Goal: Task Accomplishment & Management: Complete application form

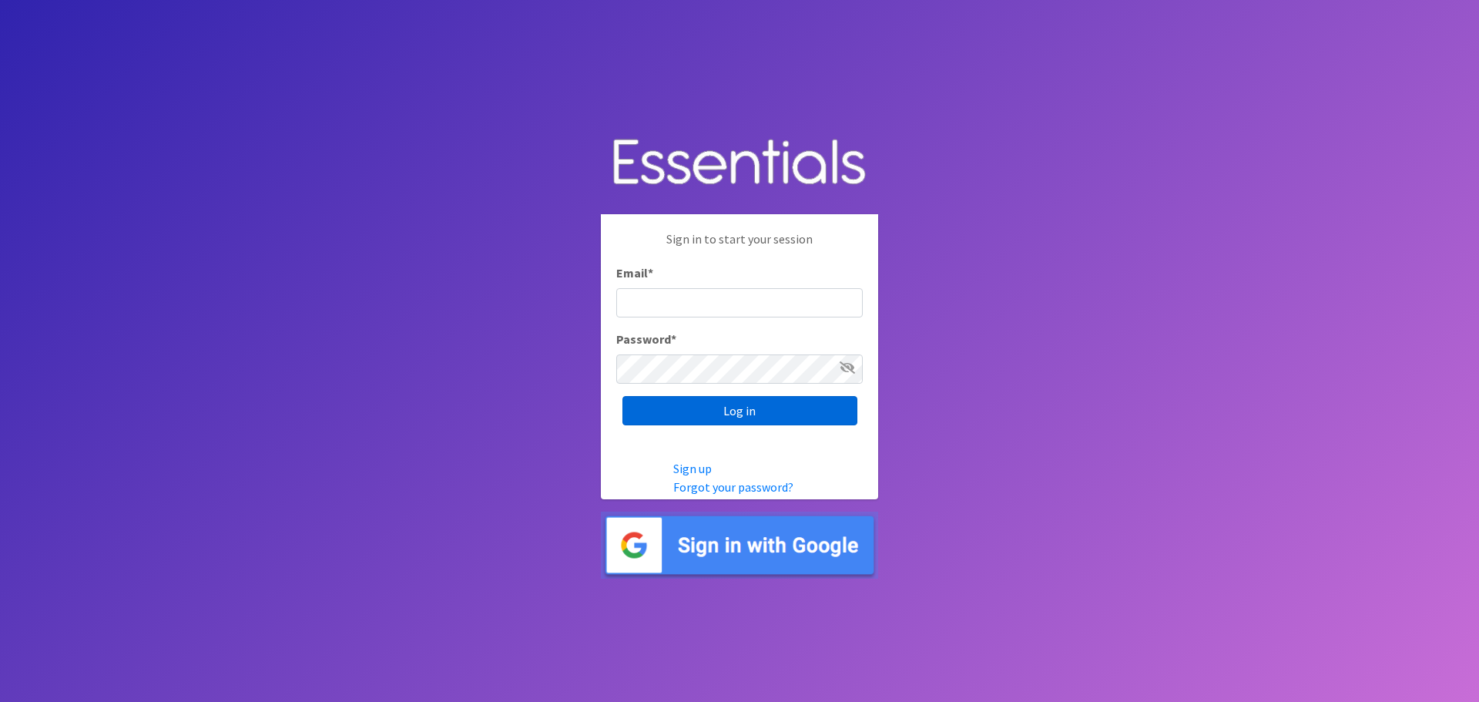
type input "[EMAIL_ADDRESS][US_STATE][DOMAIN_NAME]"
click at [739, 423] on input "Log in" at bounding box center [739, 410] width 235 height 29
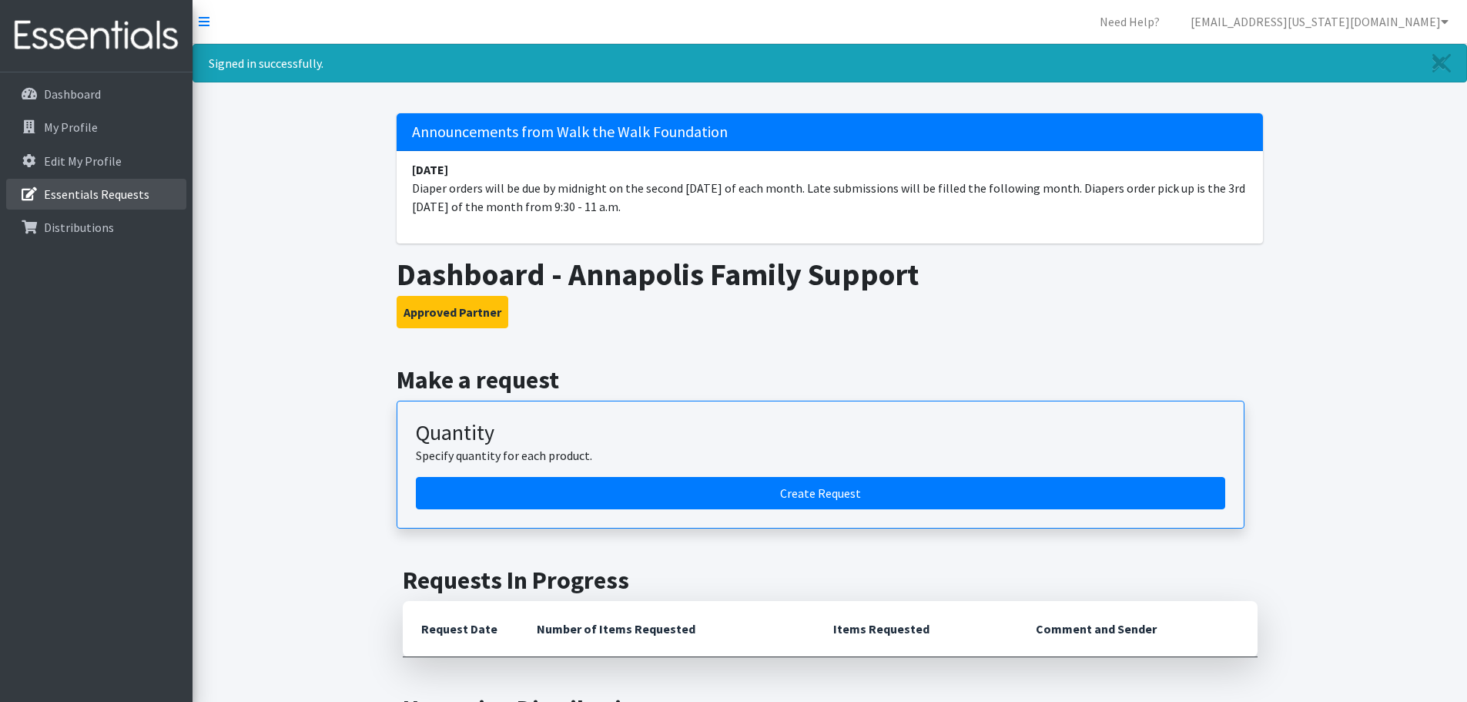
click at [114, 196] on p "Essentials Requests" at bounding box center [97, 193] width 106 height 15
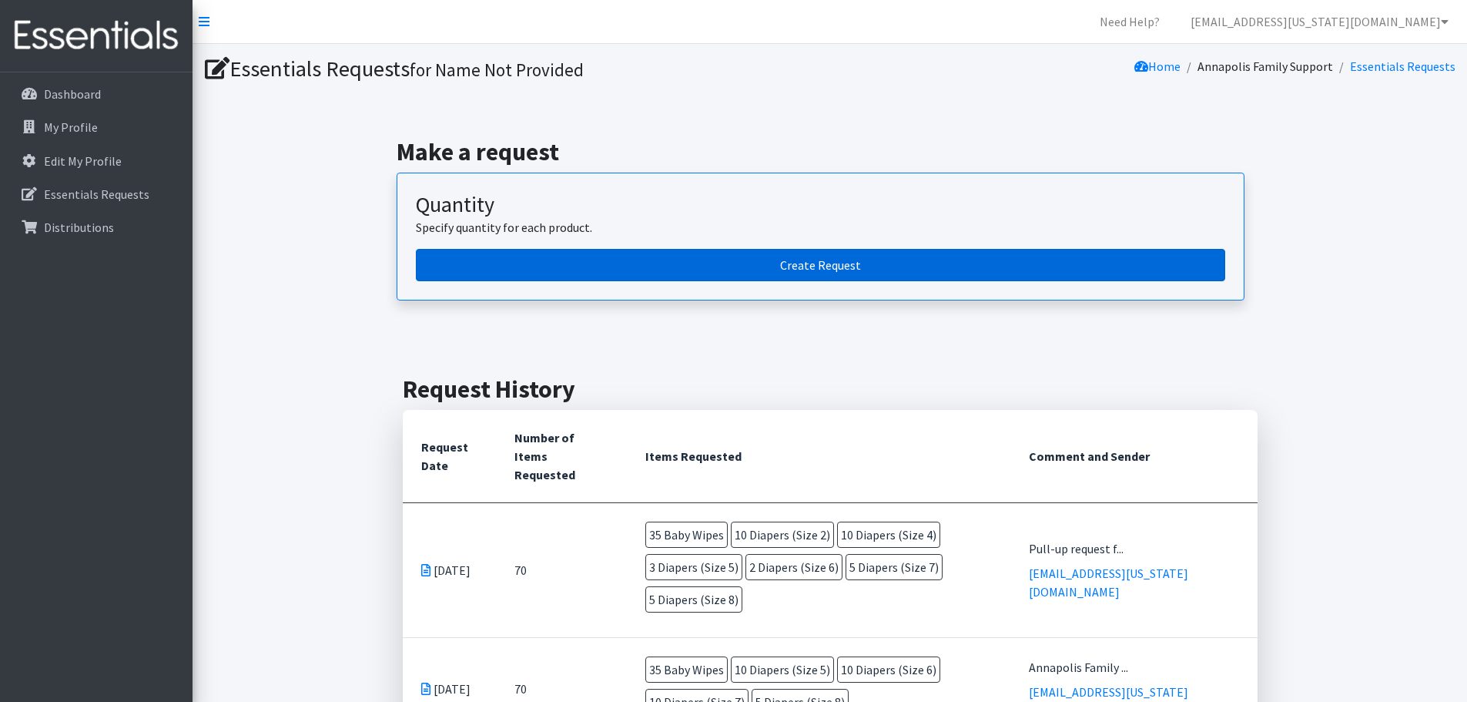
click at [615, 253] on link "Create Request" at bounding box center [821, 265] width 810 height 32
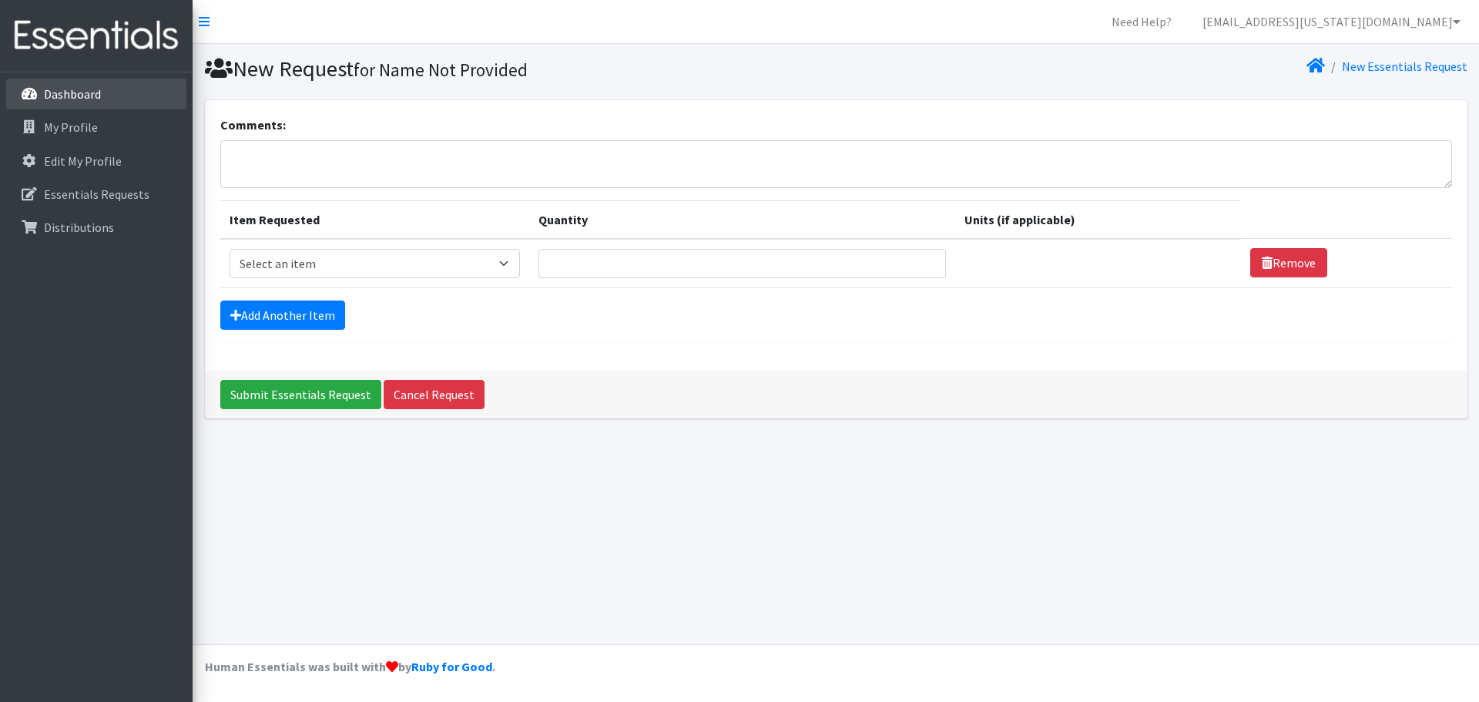
click at [71, 99] on p "Dashboard" at bounding box center [72, 93] width 57 height 15
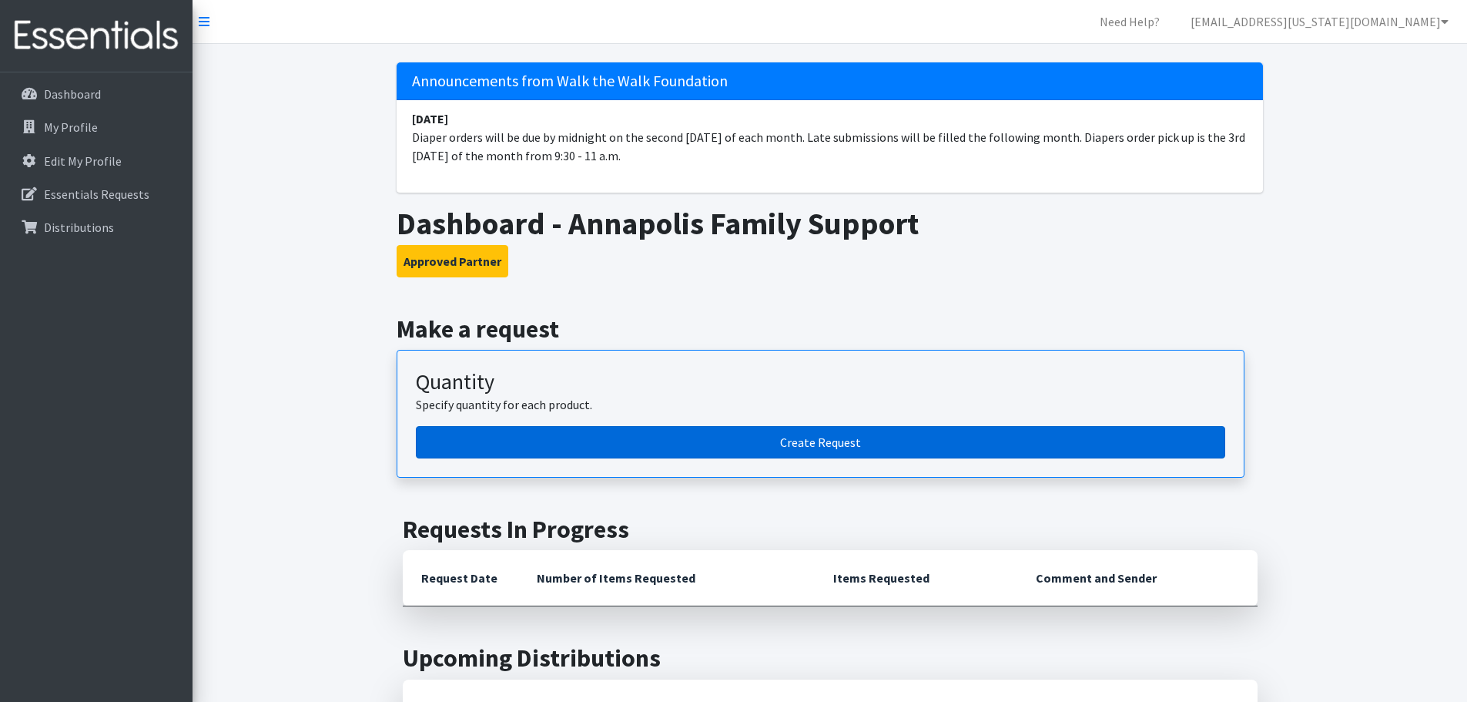
click at [694, 435] on link "Create Request" at bounding box center [821, 442] width 810 height 32
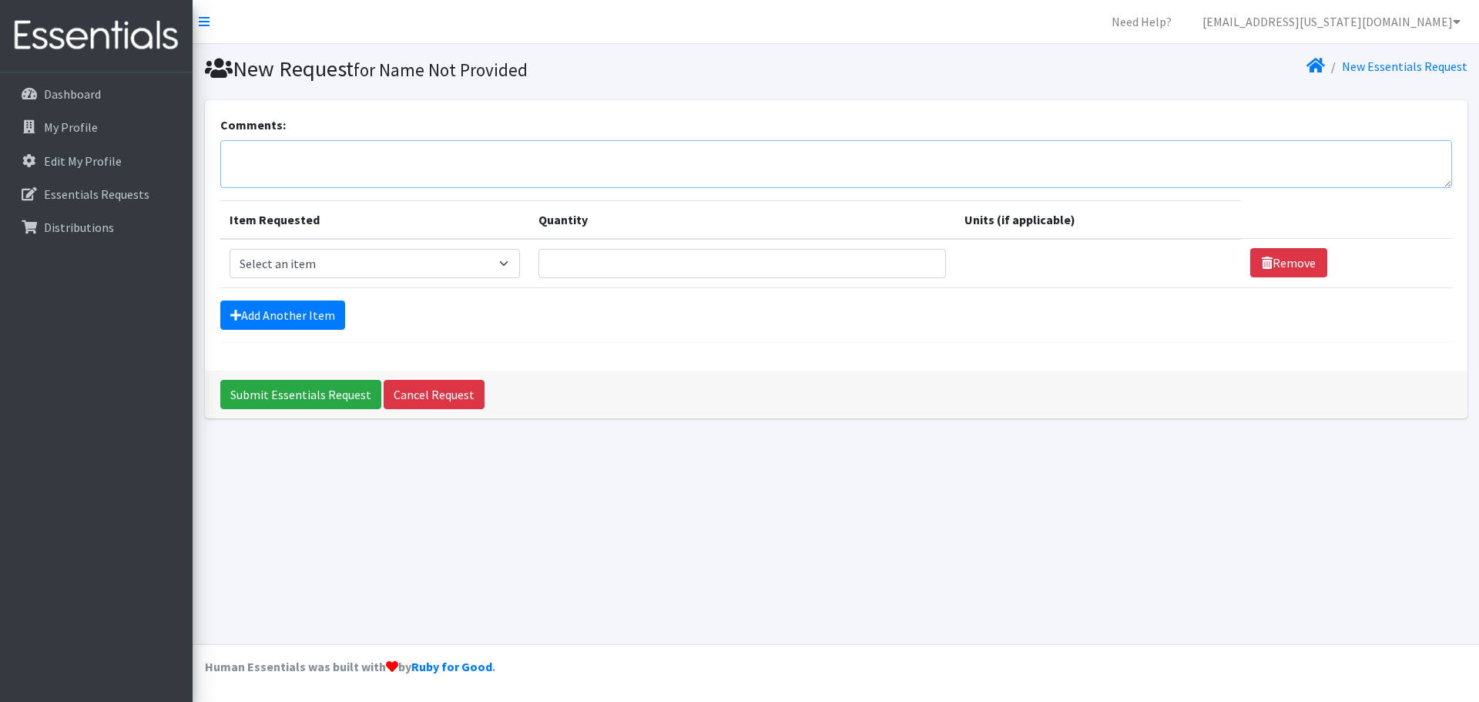
click at [263, 158] on textarea "Comments:" at bounding box center [836, 164] width 1232 height 48
type textarea "Annapolis Family Support Center"
click at [485, 255] on select "Select an item Baby Wipes Diapers (Newborn). Diapers (Size 1) Diapers (Size 2) …" at bounding box center [375, 263] width 290 height 29
select select "14678"
click at [230, 249] on select "Select an item Baby Wipes Diapers (Newborn). Diapers (Size 1) Diapers (Size 2) …" at bounding box center [375, 263] width 290 height 29
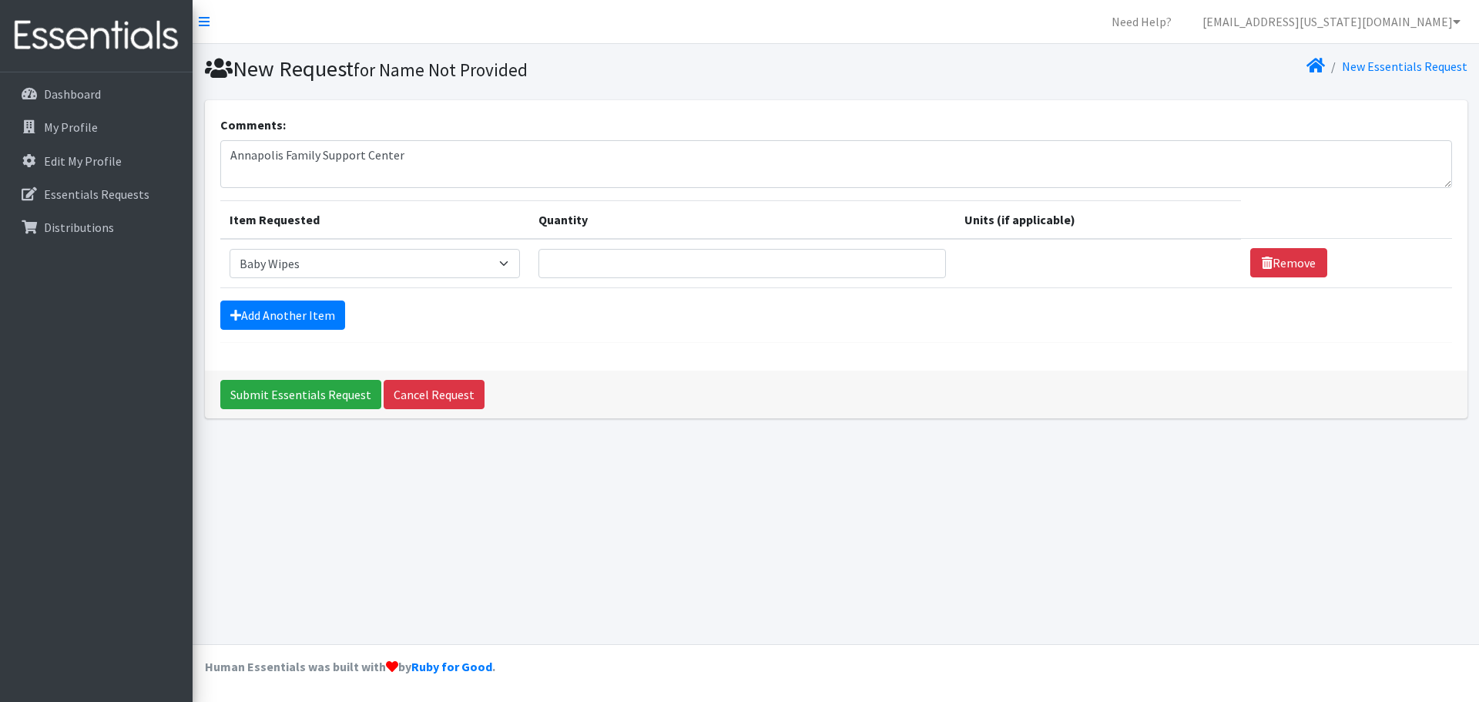
click at [627, 240] on td "Quantity" at bounding box center [742, 263] width 427 height 49
click at [627, 266] on input "Quantity" at bounding box center [742, 263] width 408 height 29
type input "35"
click at [249, 319] on link "Add Another Item" at bounding box center [282, 314] width 125 height 29
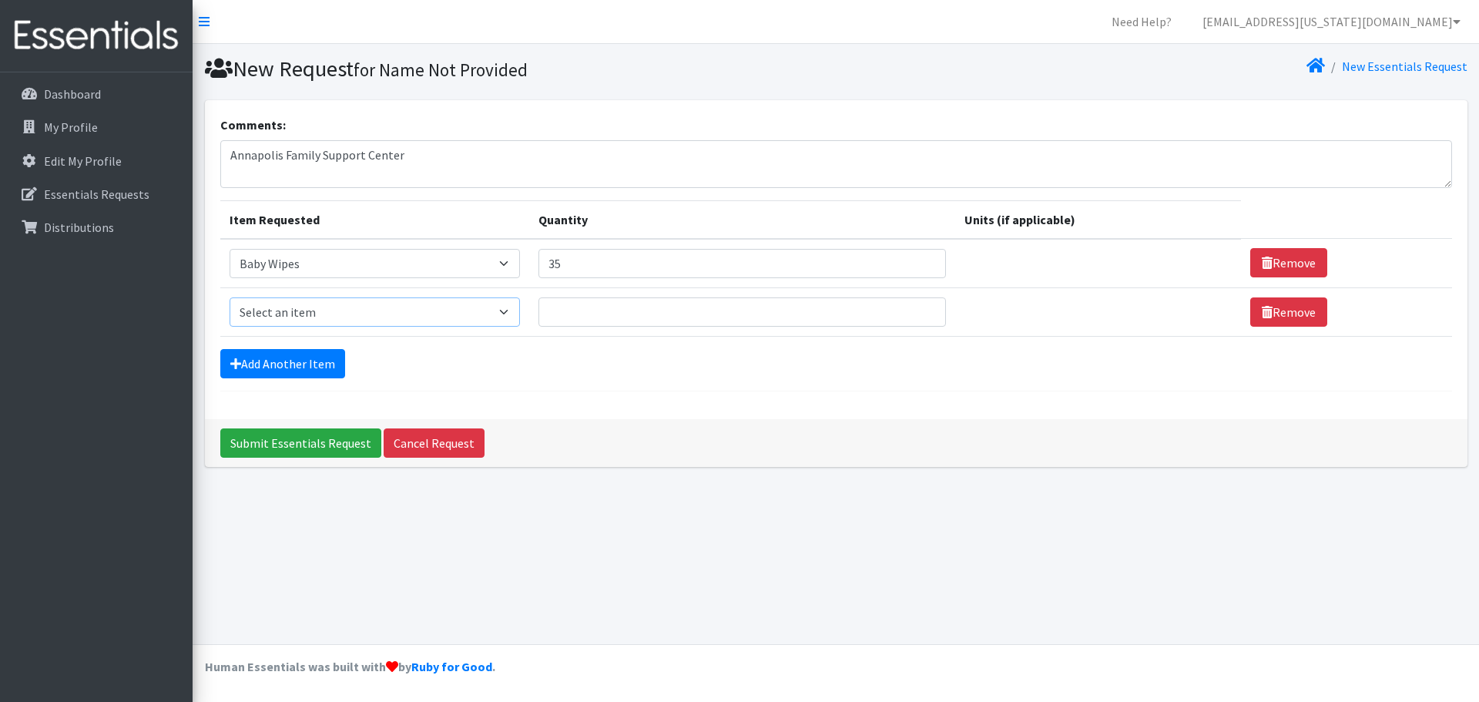
click at [283, 309] on select "Select an item Baby Wipes Diapers (Newborn). Diapers (Size 1) Diapers (Size 2) …" at bounding box center [375, 311] width 290 height 29
select select "11539"
click at [230, 297] on select "Select an item Baby Wipes Diapers (Newborn). Diapers (Size 1) Diapers (Size 2) …" at bounding box center [375, 311] width 290 height 29
click at [313, 360] on link "Add Another Item" at bounding box center [282, 363] width 125 height 29
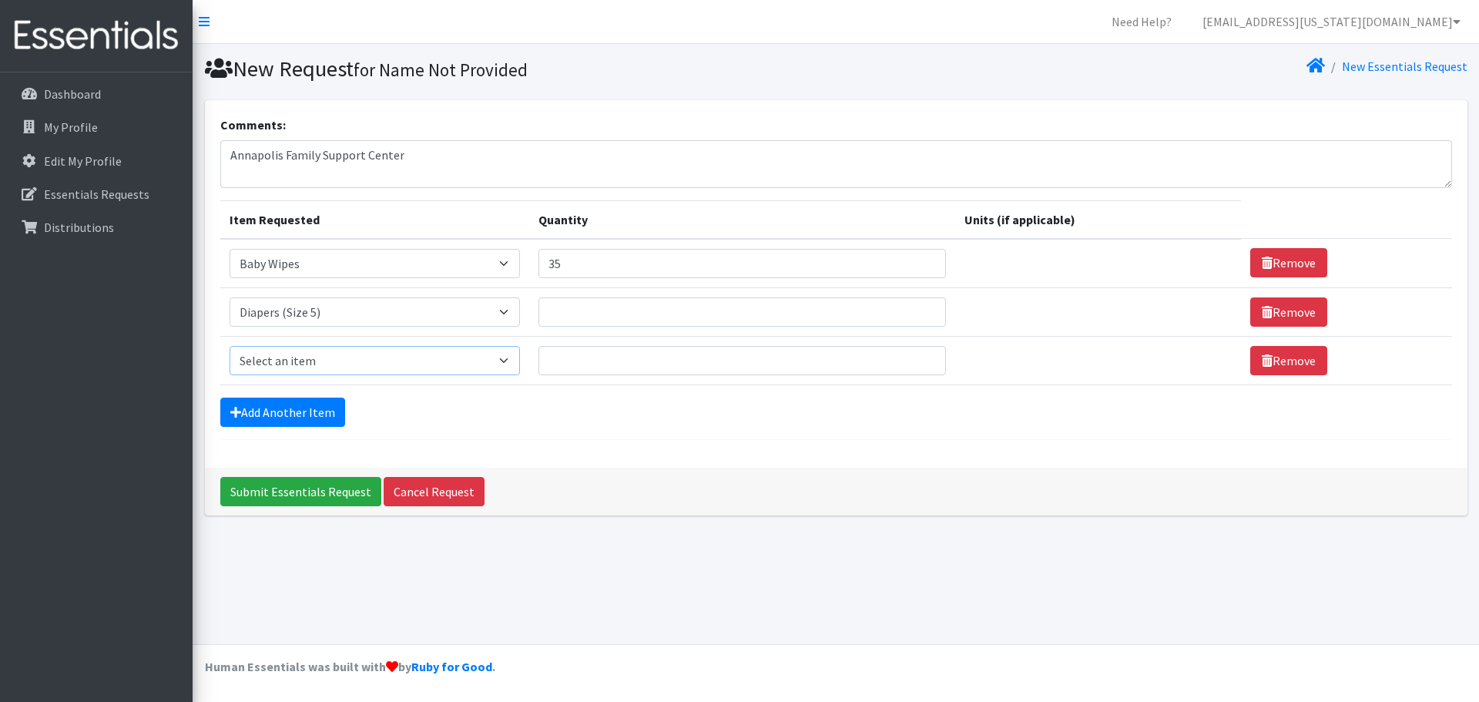
click at [364, 364] on select "Select an item Baby Wipes Diapers (Newborn). Diapers (Size 1) Diapers (Size 2) …" at bounding box center [375, 360] width 290 height 29
select select "11523"
click at [230, 346] on select "Select an item Baby Wipes Diapers (Newborn). Diapers (Size 1) Diapers (Size 2) …" at bounding box center [375, 360] width 290 height 29
click at [291, 383] on td "Item Requested Select an item Baby Wipes Diapers (Newborn). Diapers (Size 1) Di…" at bounding box center [374, 360] width 309 height 49
click at [291, 407] on link "Add Another Item" at bounding box center [282, 411] width 125 height 29
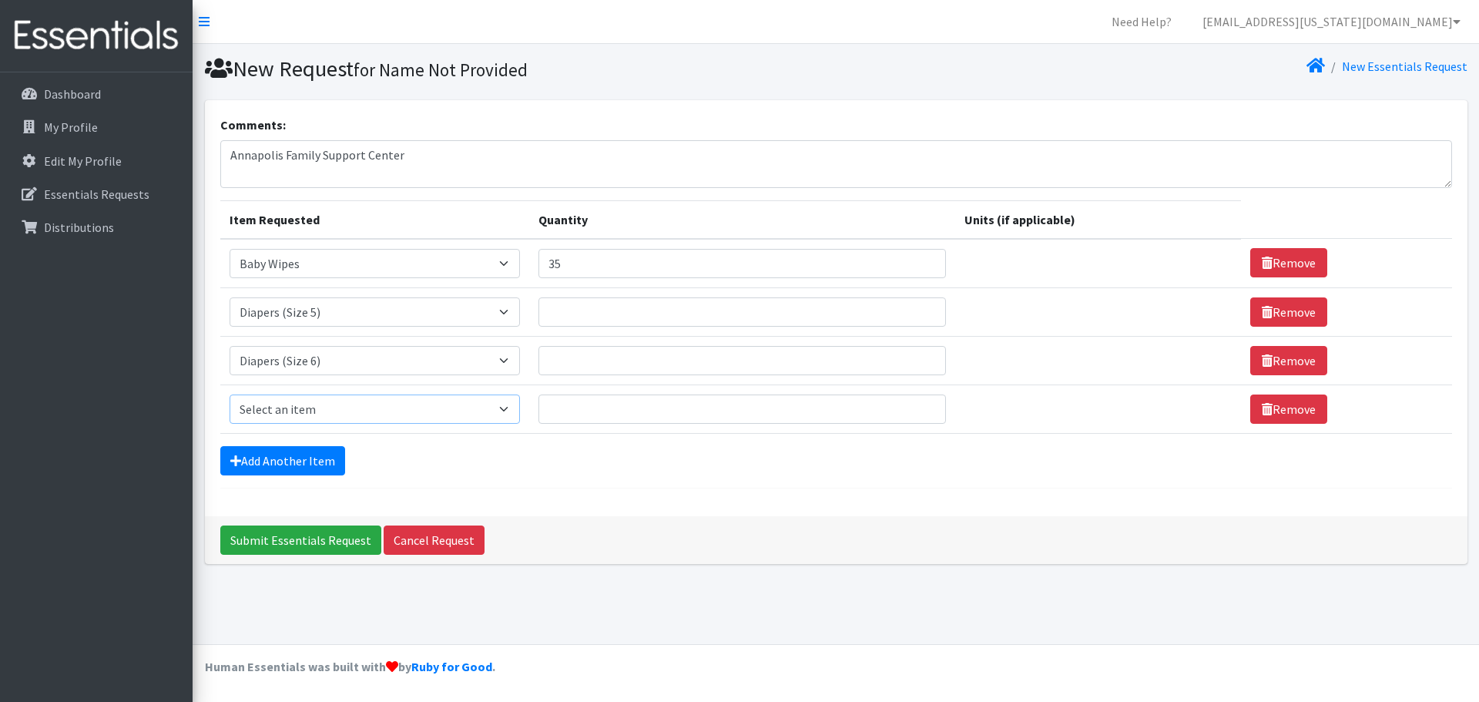
click at [320, 415] on select "Select an item Baby Wipes Diapers (Newborn). Diapers (Size 1) Diapers (Size 2) …" at bounding box center [375, 408] width 290 height 29
select select "14677"
click at [230, 394] on select "Select an item Baby Wipes Diapers (Newborn). Diapers (Size 1) Diapers (Size 2) …" at bounding box center [375, 408] width 290 height 29
click at [274, 453] on link "Add Another Item" at bounding box center [282, 460] width 125 height 29
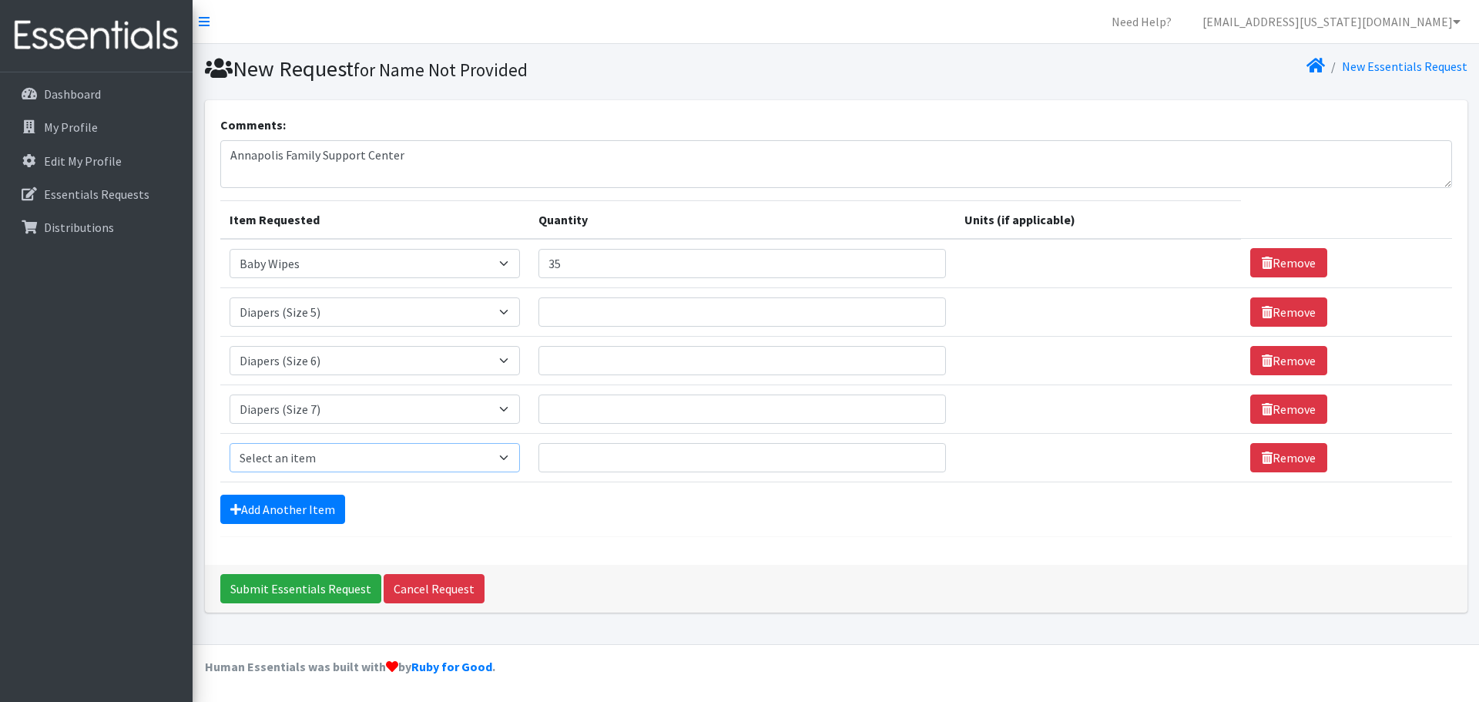
click at [293, 448] on select "Select an item Baby Wipes Diapers (Newborn). Diapers (Size 1) Diapers (Size 2) …" at bounding box center [375, 457] width 290 height 29
select select "11558"
click at [230, 443] on select "Select an item Baby Wipes Diapers (Newborn). Diapers (Size 1) Diapers (Size 2) …" at bounding box center [375, 457] width 290 height 29
click at [602, 454] on input "Quantity" at bounding box center [742, 457] width 408 height 29
type input "5"
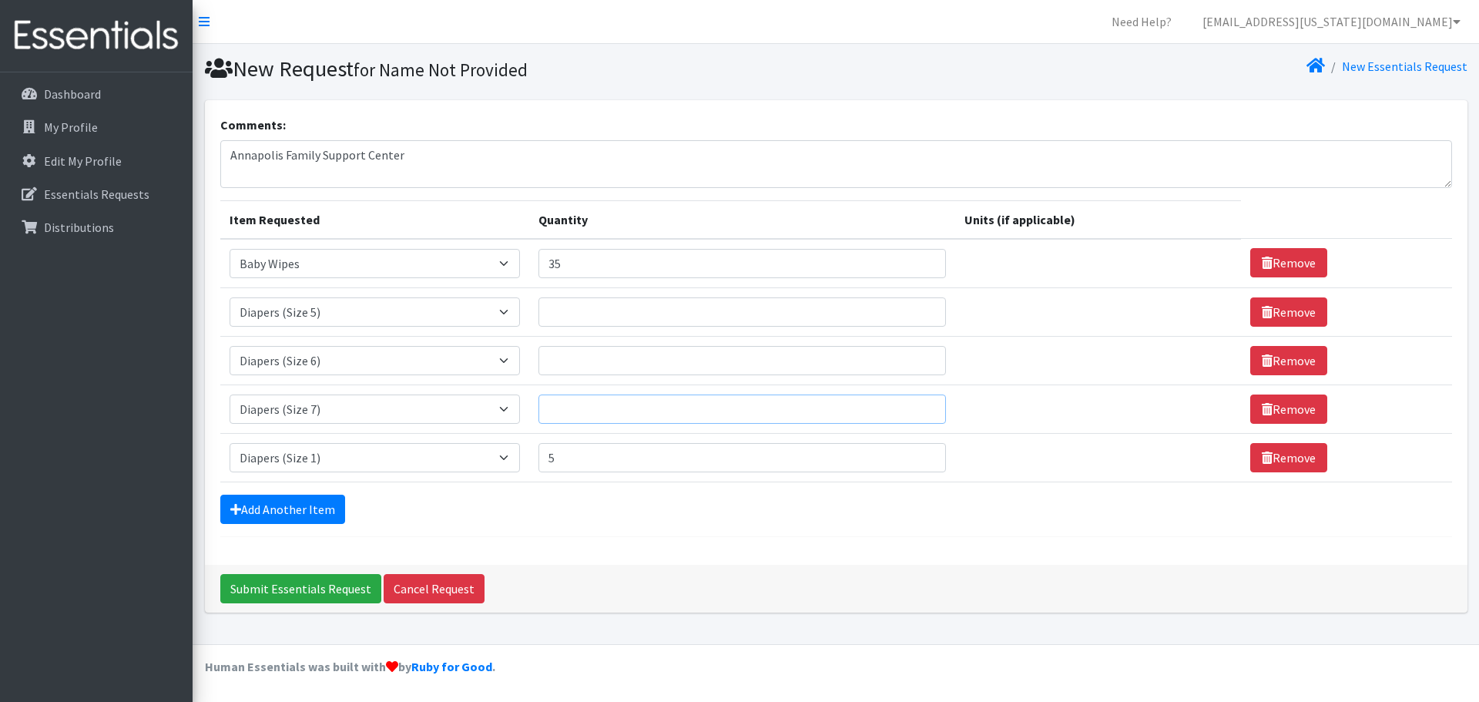
click at [618, 417] on input "Quantity" at bounding box center [742, 408] width 408 height 29
type input "10"
click at [603, 362] on input "Quantity" at bounding box center [742, 360] width 408 height 29
type input "10"
click at [581, 320] on input "Quantity" at bounding box center [742, 311] width 408 height 29
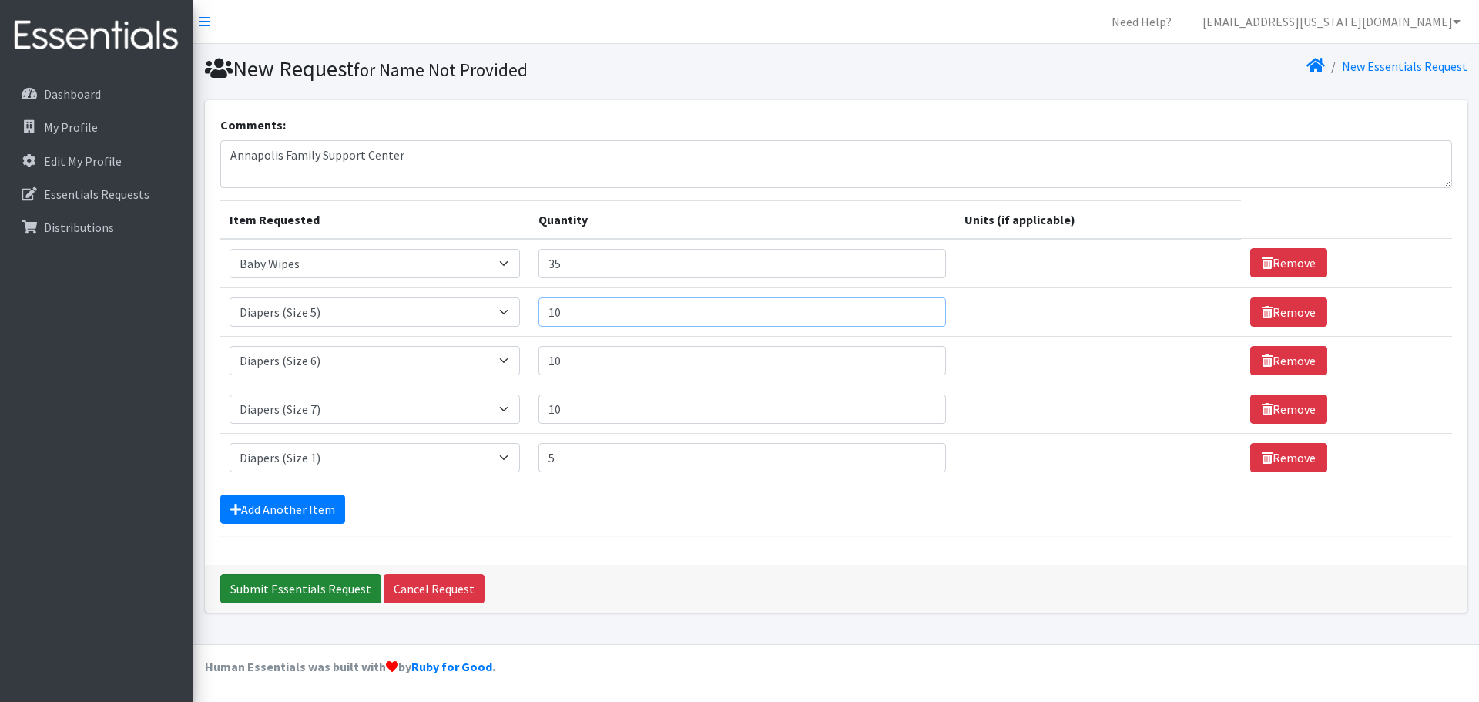
type input "10"
click at [306, 585] on input "Submit Essentials Request" at bounding box center [300, 588] width 161 height 29
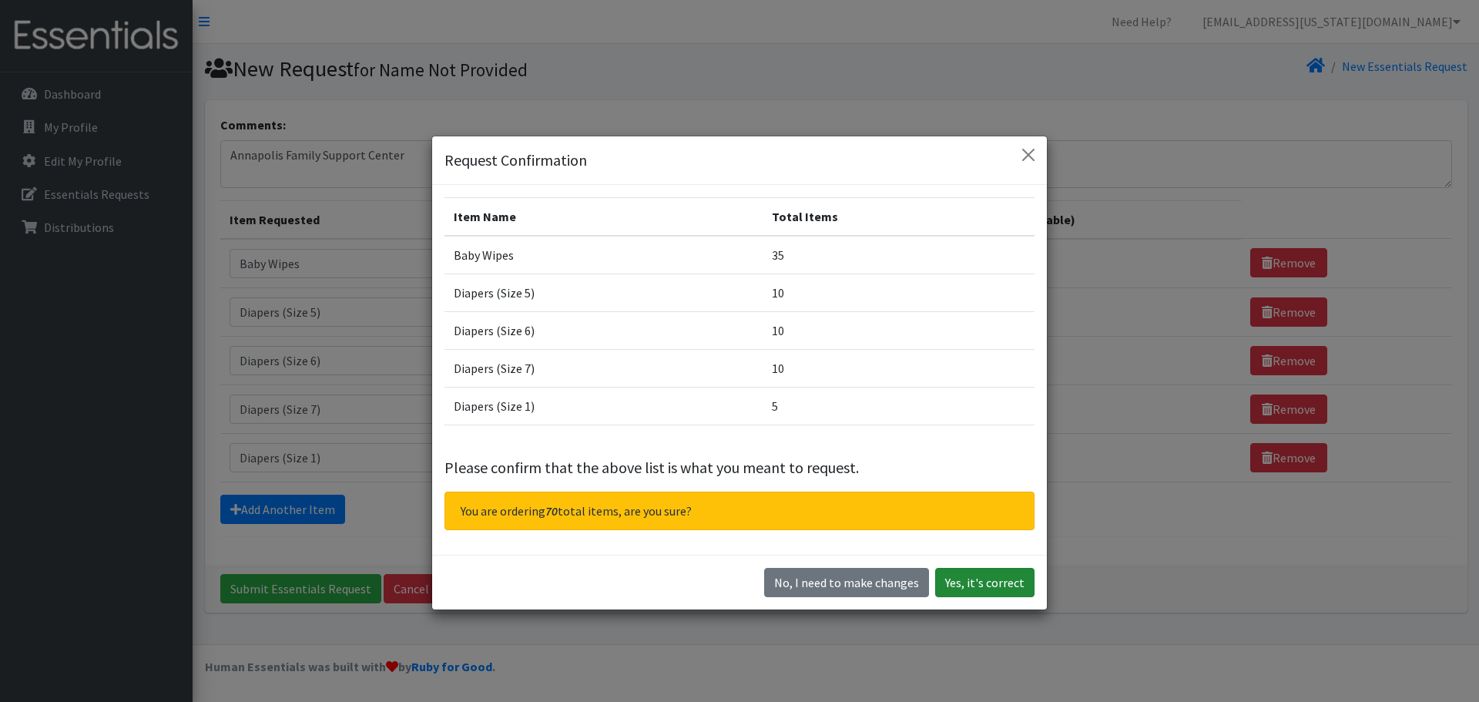
click at [1000, 589] on button "Yes, it's correct" at bounding box center [984, 582] width 99 height 29
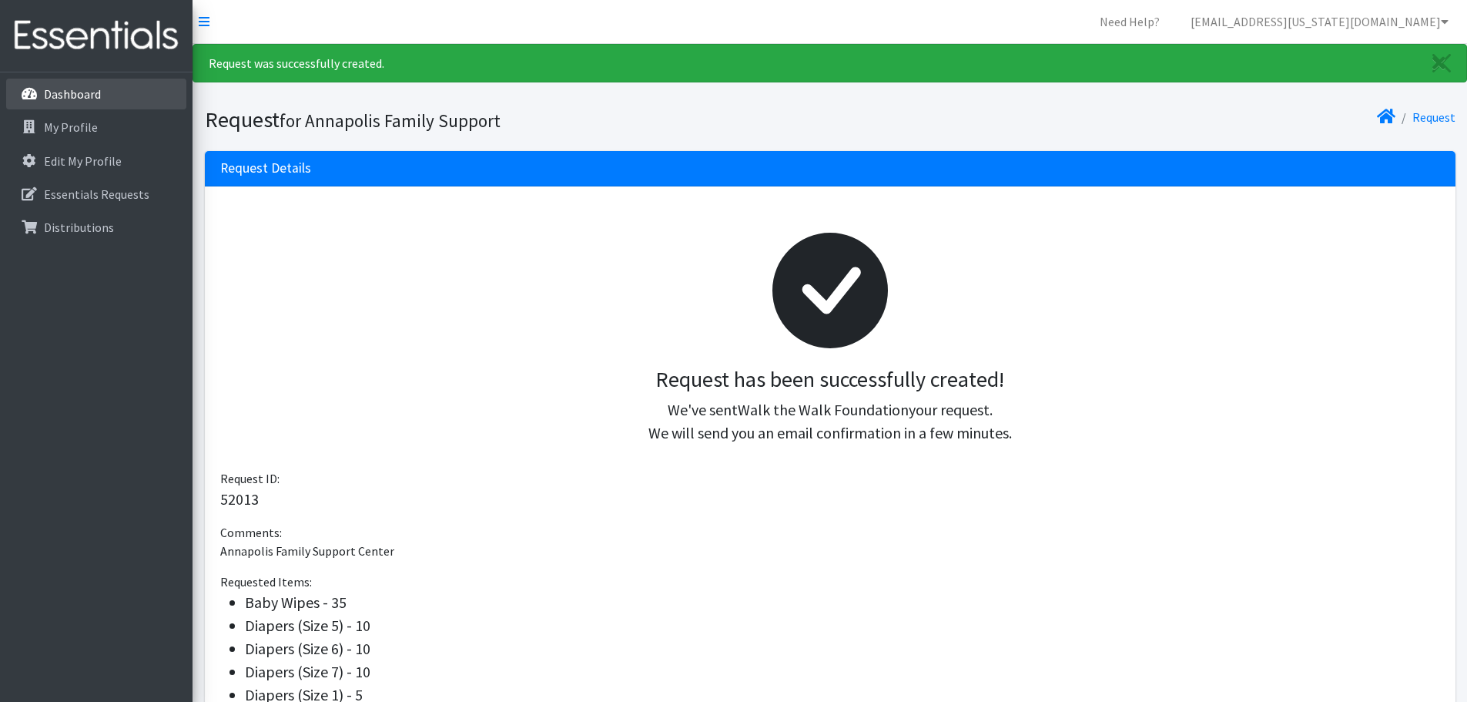
click at [56, 92] on p "Dashboard" at bounding box center [72, 93] width 57 height 15
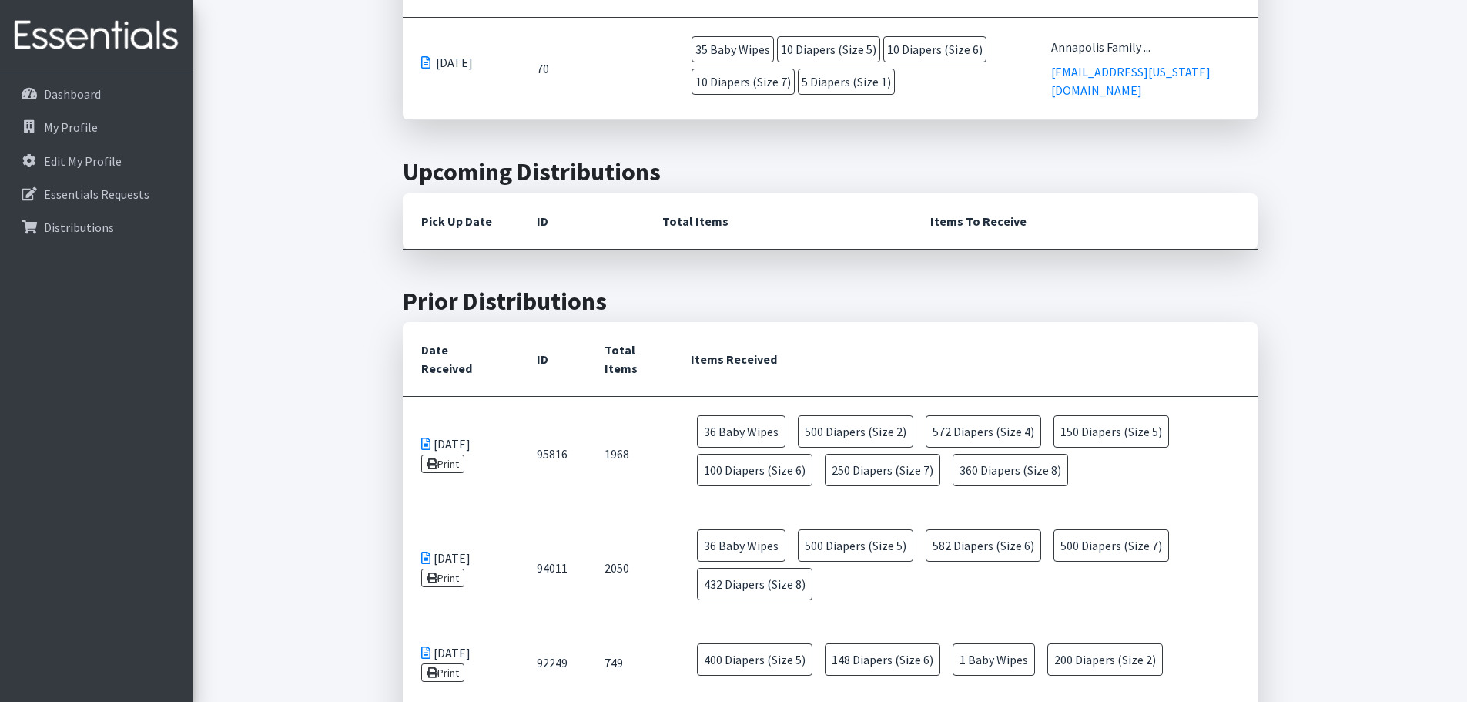
scroll to position [616, 0]
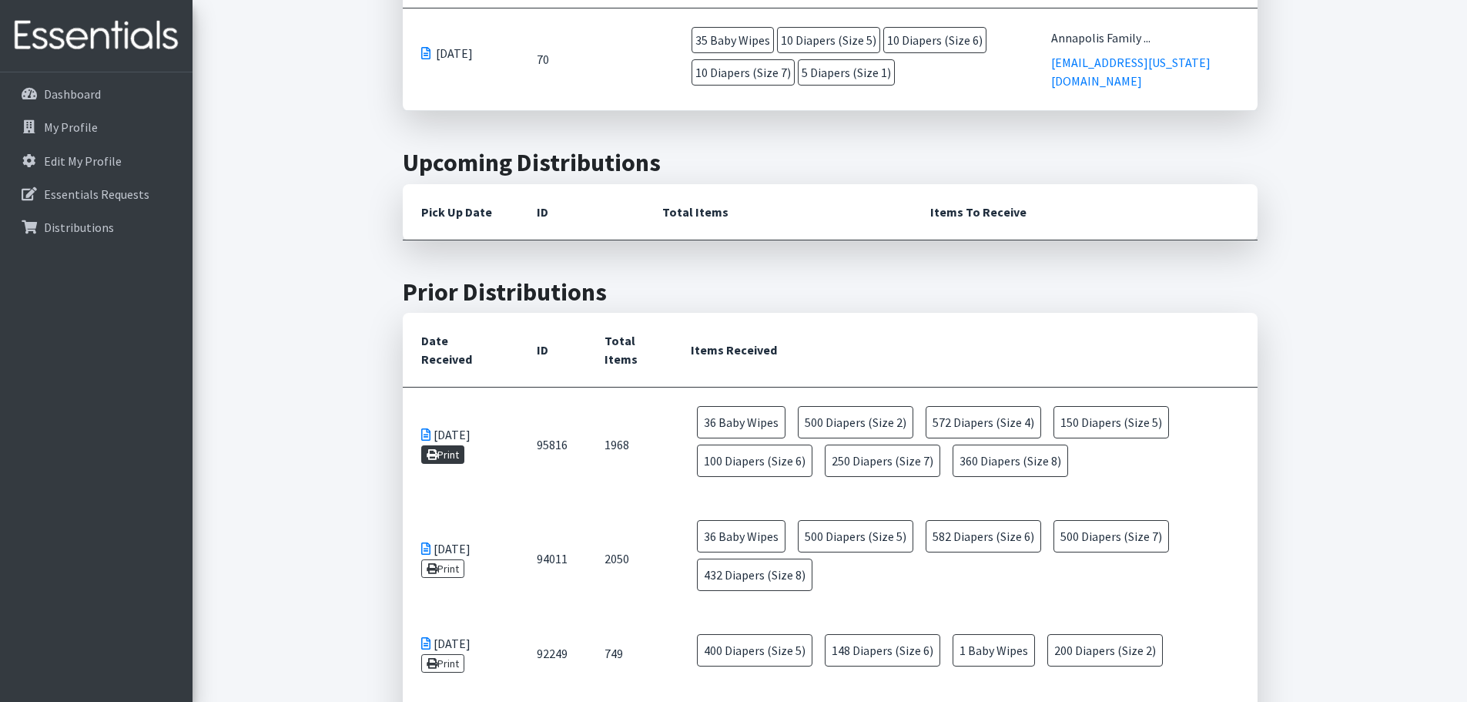
click at [451, 457] on link "Print" at bounding box center [443, 454] width 44 height 18
